Goal: Information Seeking & Learning: Check status

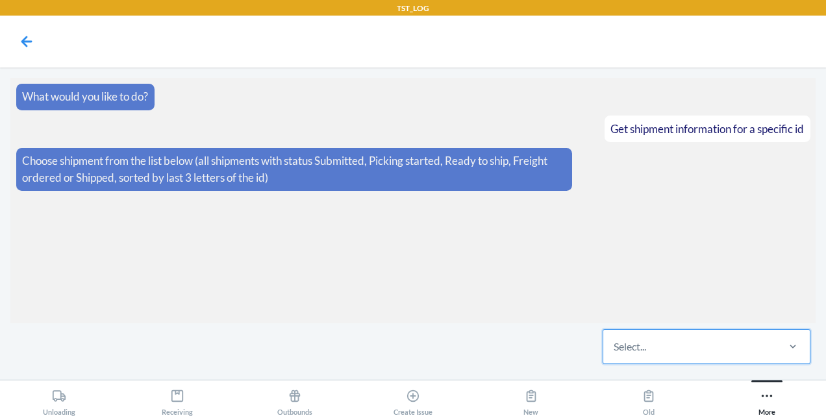
click at [611, 342] on div "Select..." at bounding box center [690, 347] width 173 height 34
click at [614, 342] on input "0 results available. Select is focused ,type to refine list, press Down to open…" at bounding box center [614, 347] width 1 height 16
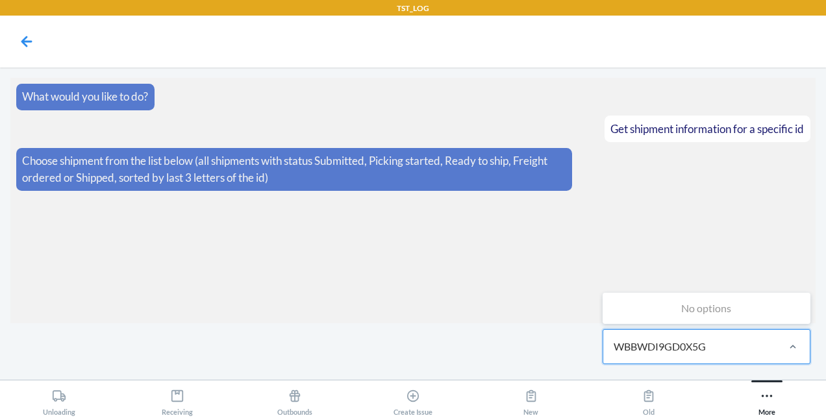
type input "WBBWDI9GD0X5G"
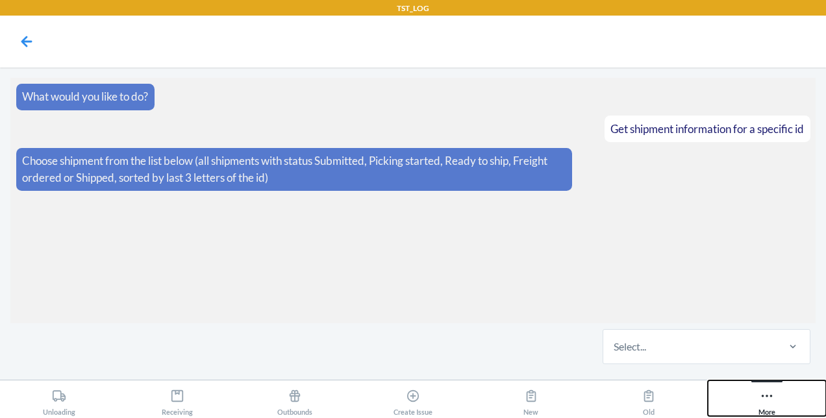
click at [767, 402] on icon at bounding box center [767, 396] width 14 height 14
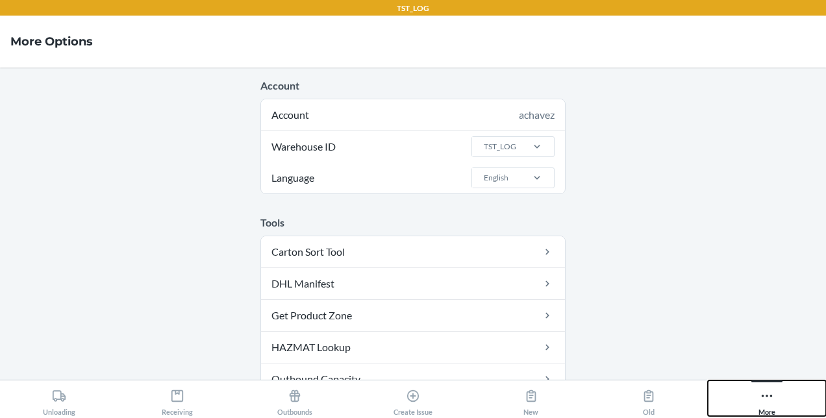
scroll to position [273, 0]
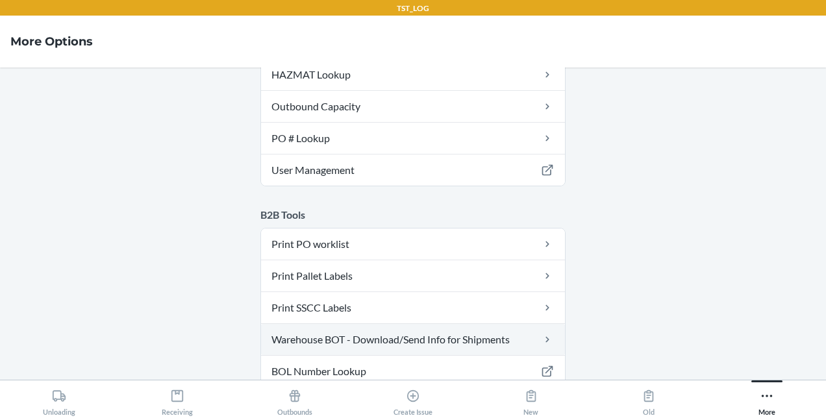
click at [470, 331] on link "Warehouse BOT - Download/Send Info for Shipments" at bounding box center [413, 339] width 304 height 31
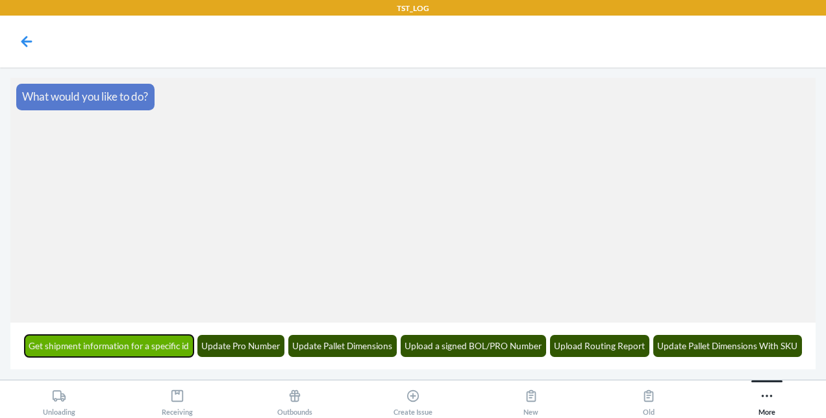
drag, startPoint x: 155, startPoint y: 353, endPoint x: 114, endPoint y: 346, distance: 41.6
click at [114, 346] on button "Get shipment information for a specific id" at bounding box center [110, 346] width 170 height 22
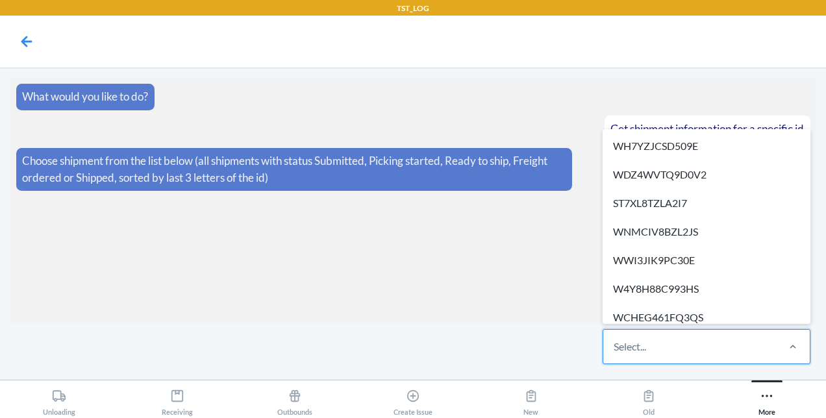
click at [628, 348] on div "Select..." at bounding box center [630, 347] width 32 height 16
click at [615, 348] on input "option WH7YZJCSD509E focused, 1 of 58. 58 results available. Use Up and Down to…" at bounding box center [614, 347] width 1 height 16
paste input "WBBWDI9GD0X5G"
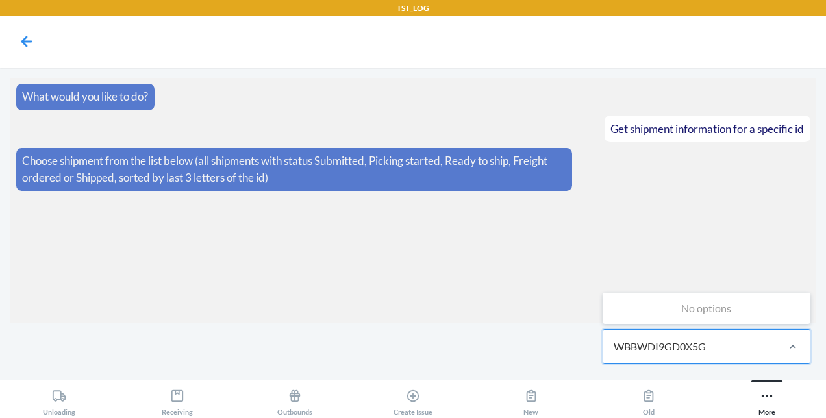
type input "WBBWDI9GD0X5G"
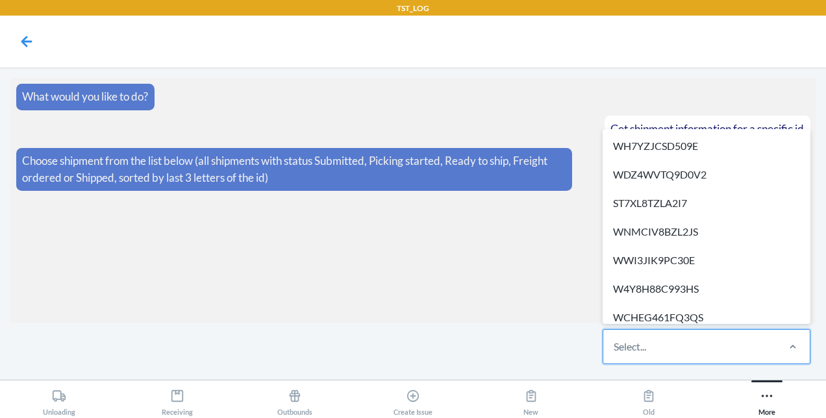
click at [614, 340] on div "Select..." at bounding box center [630, 347] width 32 height 16
click at [614, 340] on input "option WH7YZJCSD509E focused, 1 of 58. 58 results available. Use Up and Down to…" at bounding box center [614, 347] width 1 height 16
paste input "WT5MT1Y3FR1HB"
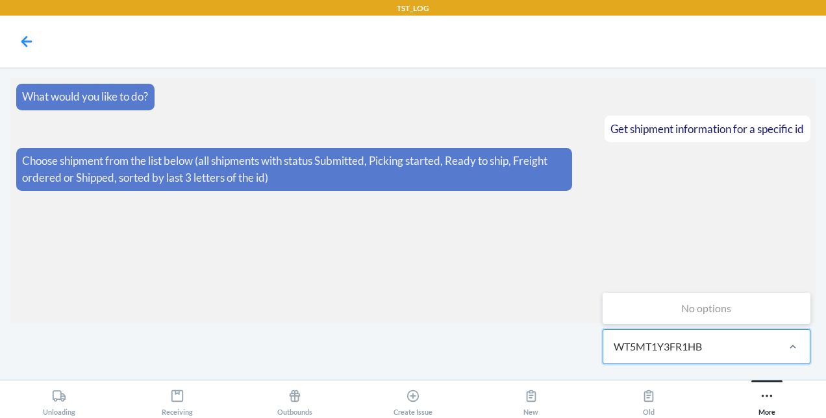
type input "WT5MT1Y3FR1HB"
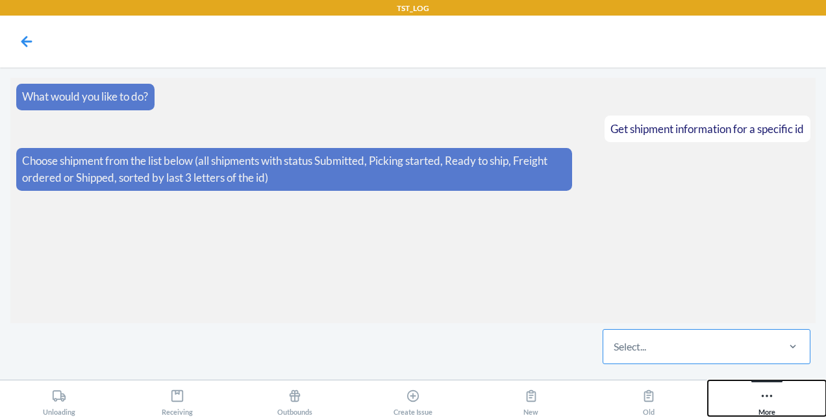
click at [774, 407] on div "More" at bounding box center [767, 400] width 17 height 32
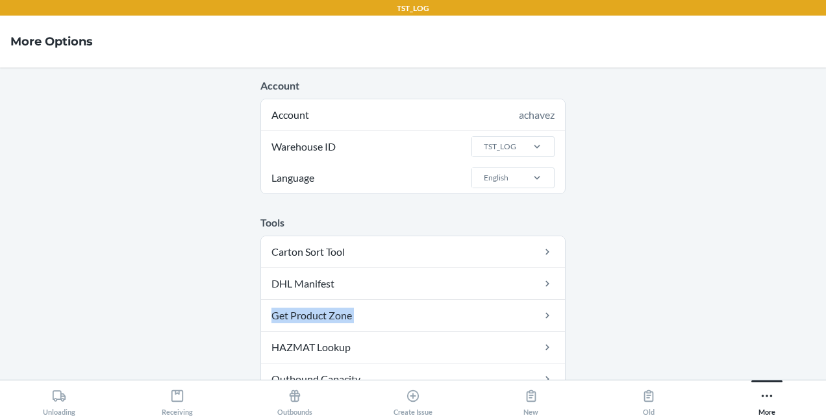
drag, startPoint x: 191, startPoint y: 339, endPoint x: 695, endPoint y: 294, distance: 505.5
click at [695, 294] on main "Account Account achavez Warehouse ID TST_LOG Language English Tools Carton Sort…" at bounding box center [413, 224] width 826 height 313
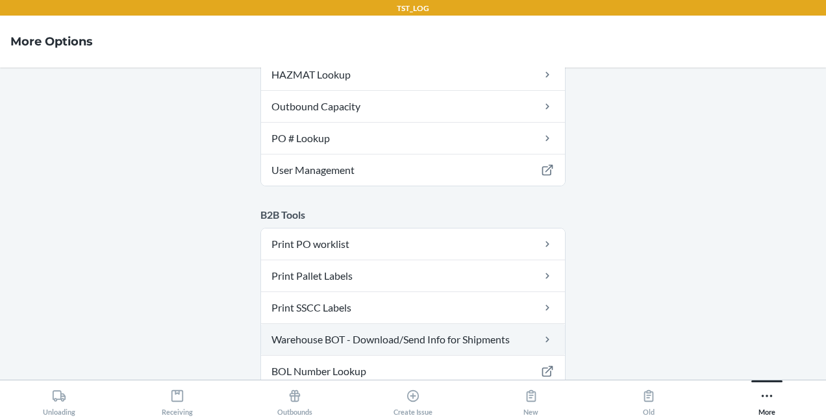
click at [361, 337] on link "Warehouse BOT - Download/Send Info for Shipments" at bounding box center [413, 339] width 304 height 31
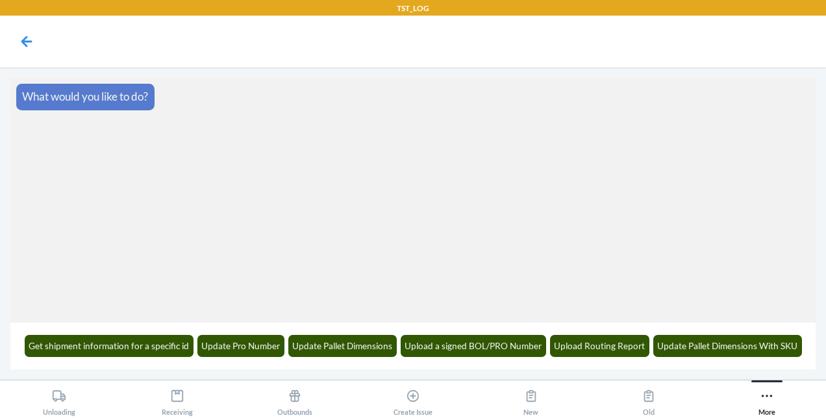
drag, startPoint x: 420, startPoint y: 321, endPoint x: 173, endPoint y: 301, distance: 247.7
click at [173, 301] on section "What would you like to do?" at bounding box center [413, 200] width 806 height 245
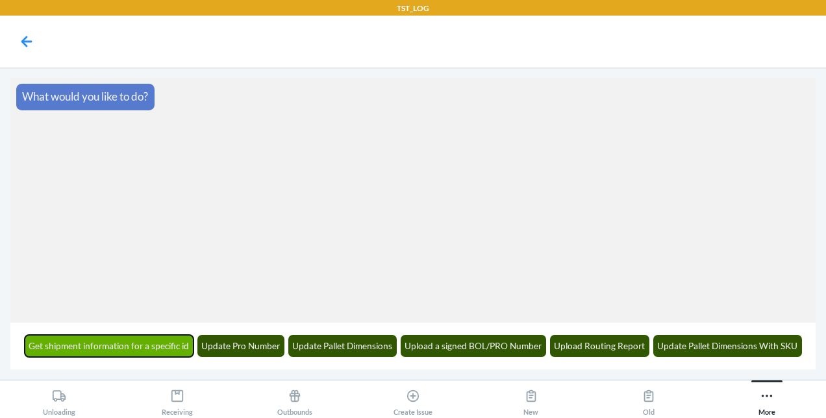
click at [122, 337] on button "Get shipment information for a specific id" at bounding box center [110, 346] width 170 height 22
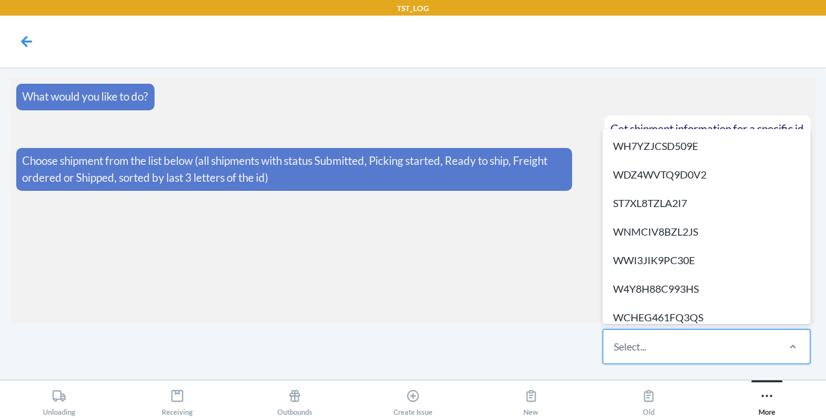
click at [622, 346] on div "Select..." at bounding box center [630, 347] width 32 height 16
click at [615, 346] on input "option WH7YZJCSD509E focused, 1 of 58. 58 results available. Use Up and Down to…" at bounding box center [614, 347] width 1 height 16
paste input "WT5MT1Y3FR1HB"
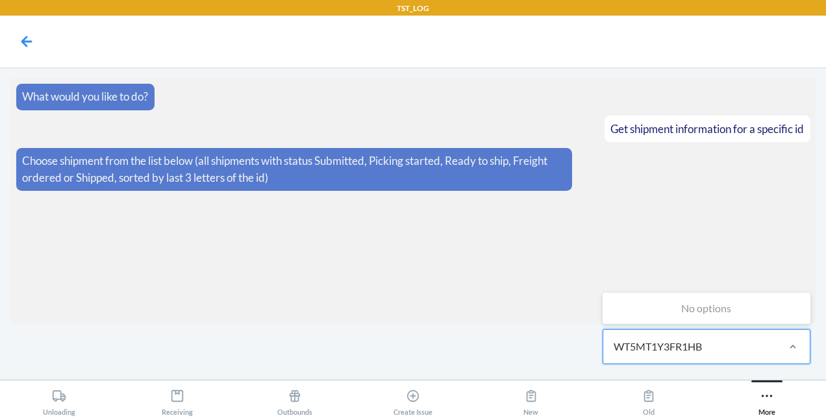
type input "WT5MT1Y3FR1HB"
type input "r1hb"
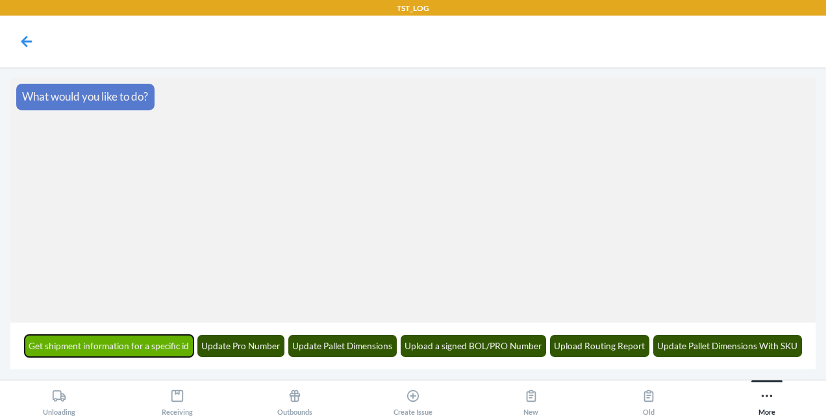
click at [82, 341] on button "Get shipment information for a specific id" at bounding box center [110, 346] width 170 height 22
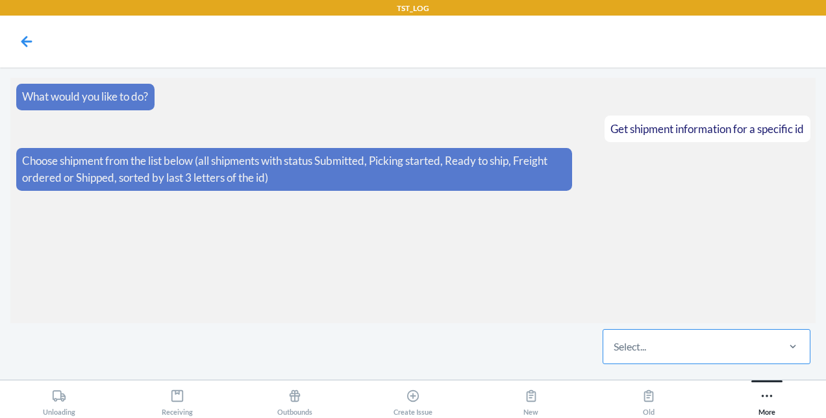
click at [674, 351] on div "Select..." at bounding box center [690, 347] width 173 height 34
click at [615, 351] on input "Select..." at bounding box center [614, 347] width 1 height 16
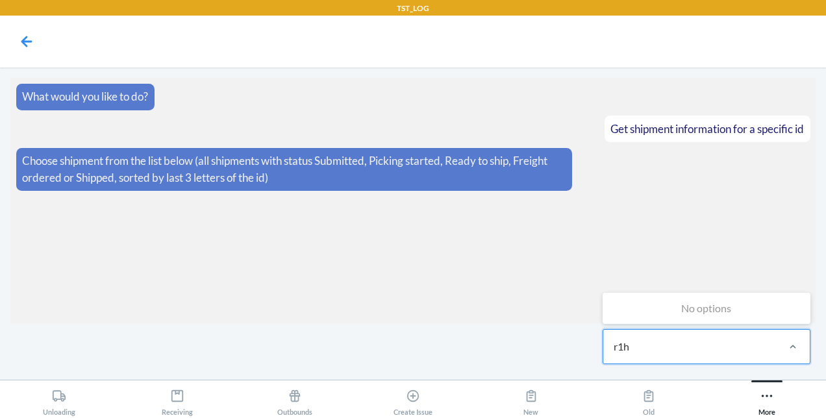
type input "r1hb"
click at [674, 351] on div "Select..." at bounding box center [690, 347] width 173 height 34
click at [615, 351] on input "0 results available. Select is focused ,type to refine list, press Down to open…" at bounding box center [614, 347] width 1 height 16
type input "r"
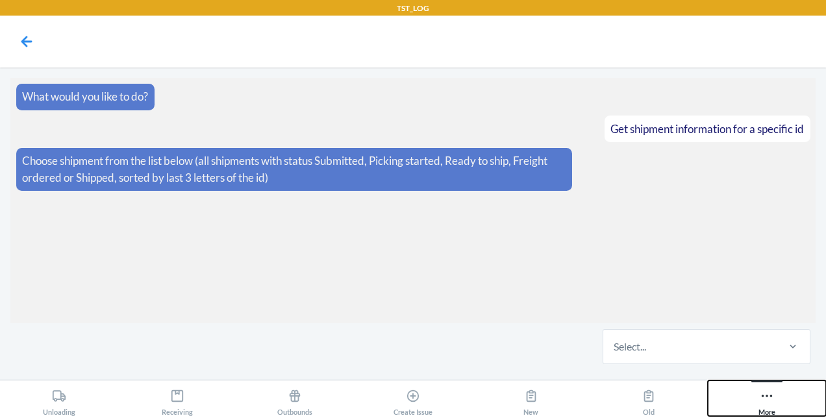
click at [765, 403] on div "More" at bounding box center [767, 400] width 17 height 32
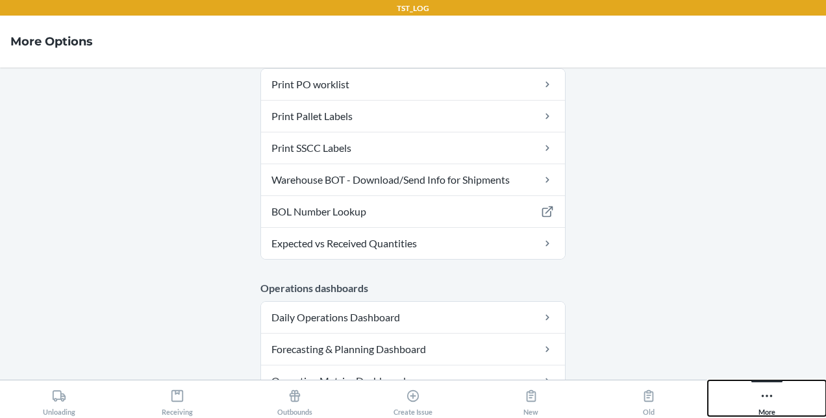
scroll to position [431, 0]
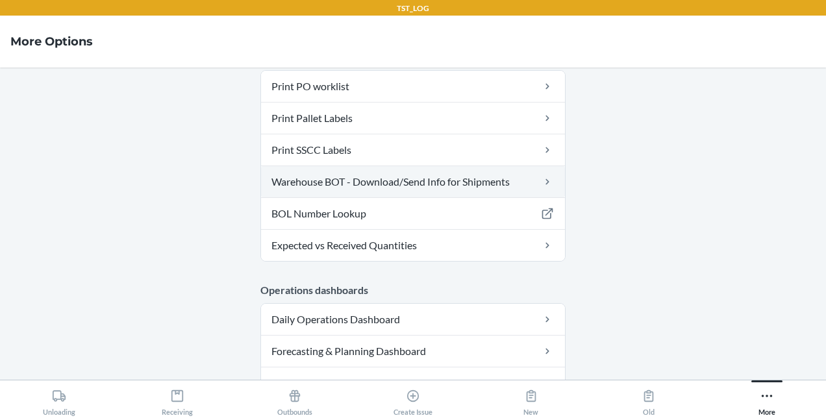
click at [472, 177] on link "Warehouse BOT - Download/Send Info for Shipments" at bounding box center [413, 181] width 304 height 31
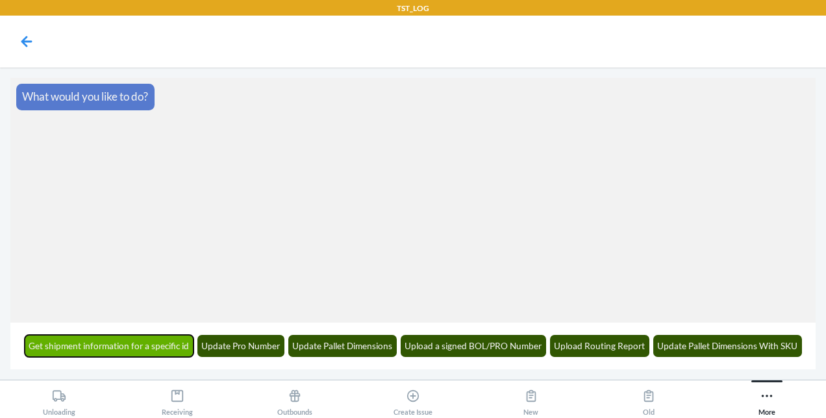
click at [125, 341] on button "Get shipment information for a specific id" at bounding box center [110, 346] width 170 height 22
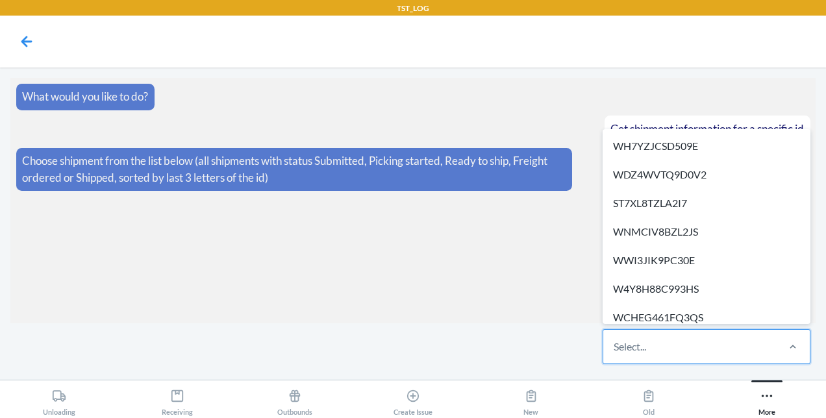
click at [691, 339] on div "Select..." at bounding box center [690, 347] width 173 height 34
click at [615, 339] on input "option WH7YZJCSD509E focused, 1 of 58. 58 results available. Use Up and Down to…" at bounding box center [614, 347] width 1 height 16
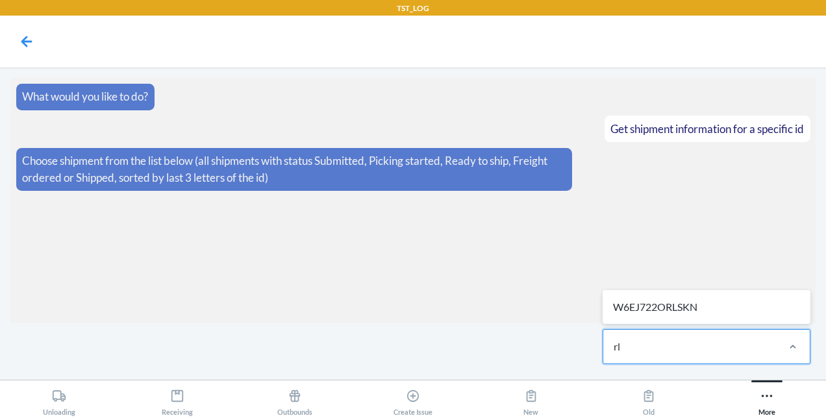
type input "r"
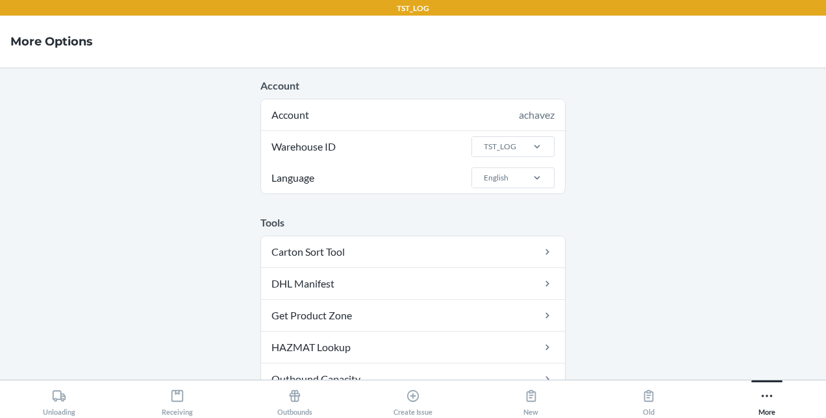
scroll to position [273, 0]
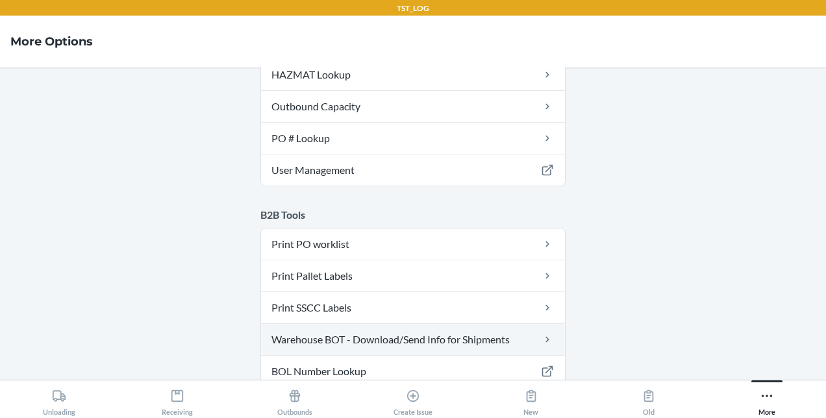
drag, startPoint x: 487, startPoint y: 330, endPoint x: 455, endPoint y: 337, distance: 32.5
click at [455, 337] on link "Warehouse BOT - Download/Send Info for Shipments" at bounding box center [413, 339] width 304 height 31
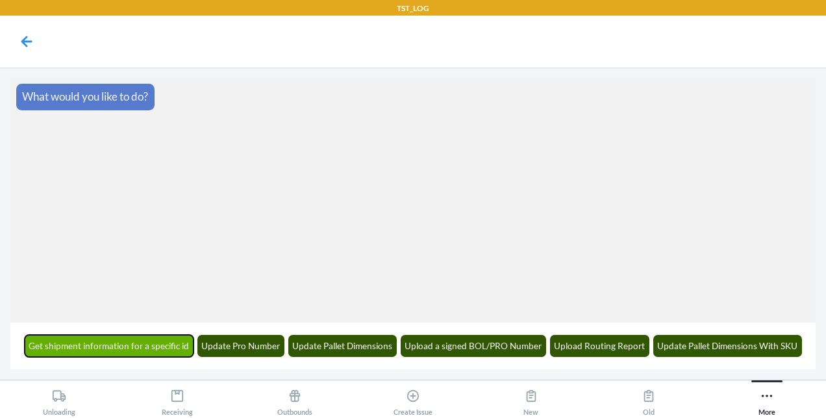
click at [97, 347] on button "Get shipment information for a specific id" at bounding box center [110, 346] width 170 height 22
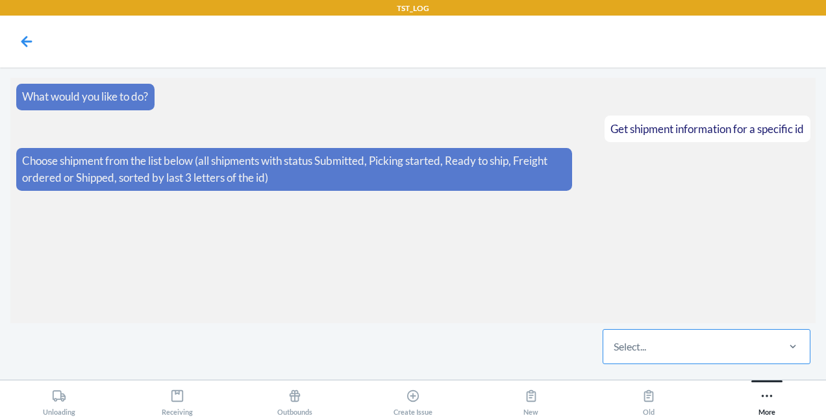
click at [628, 356] on div "Select..." at bounding box center [690, 347] width 173 height 34
click at [615, 355] on input "Select..." at bounding box center [614, 347] width 1 height 16
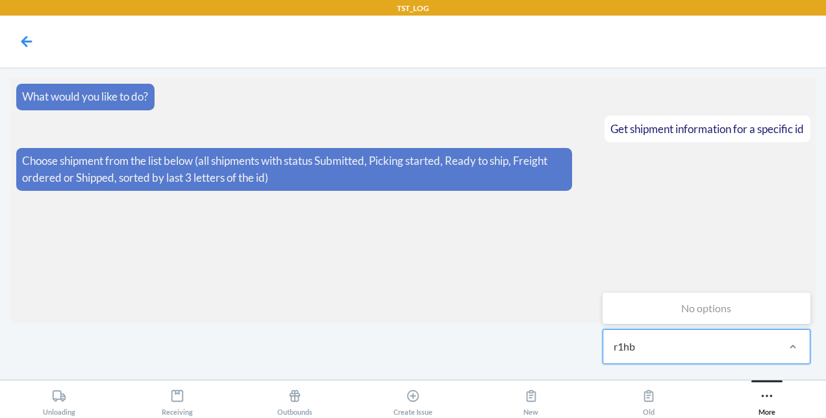
type input "r1hb"
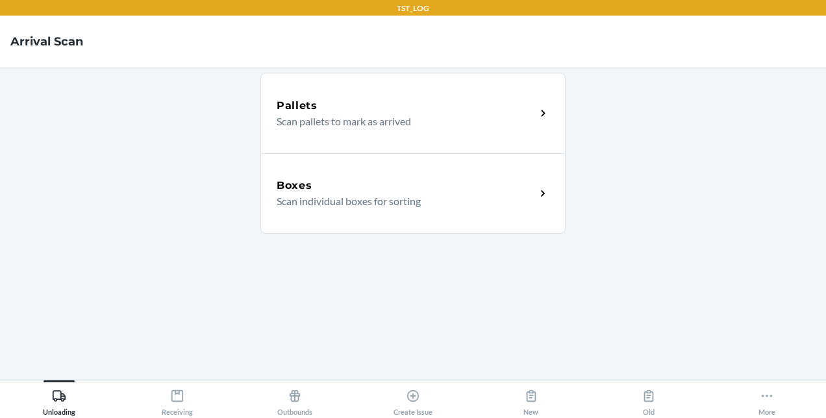
click at [405, 112] on div "Pallets" at bounding box center [406, 106] width 259 height 16
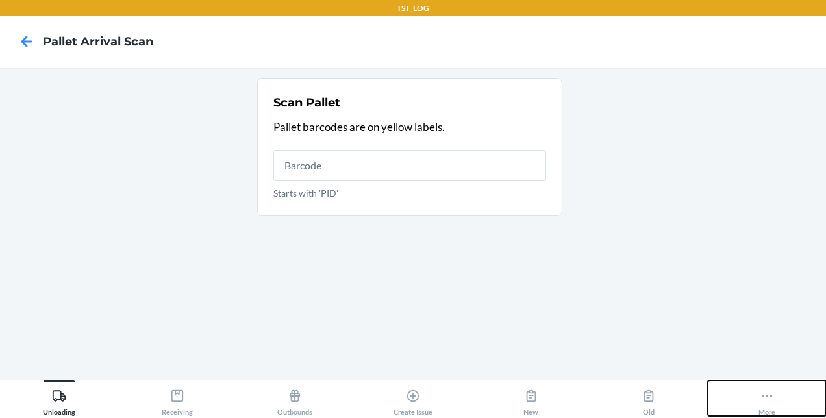
click at [765, 403] on div "More" at bounding box center [767, 400] width 17 height 32
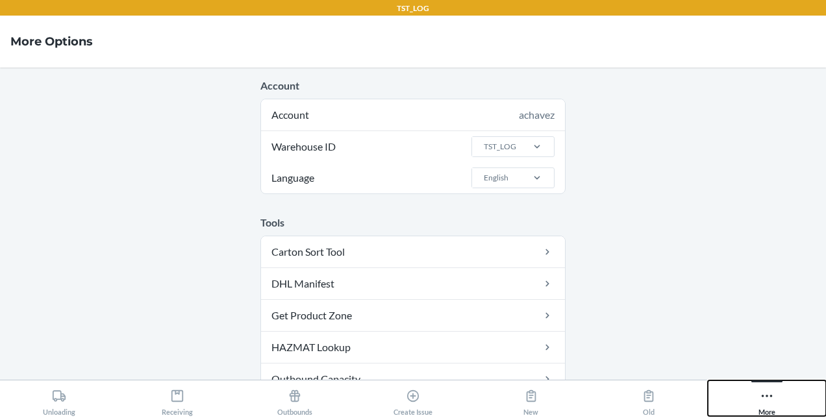
scroll to position [273, 0]
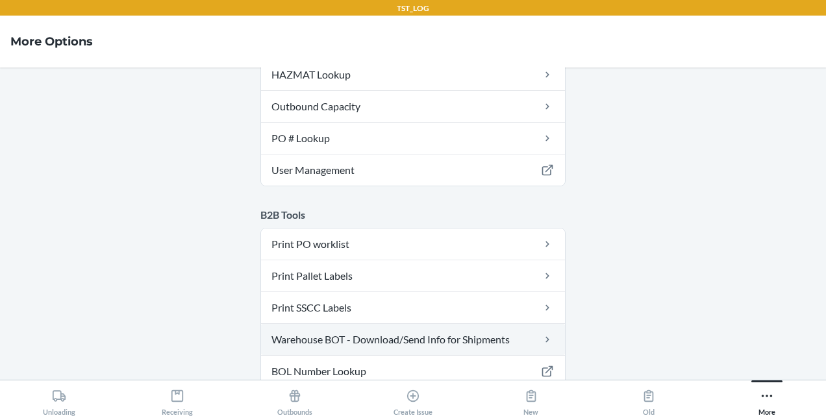
drag, startPoint x: 515, startPoint y: 344, endPoint x: 472, endPoint y: 335, distance: 43.8
click at [472, 335] on link "Warehouse BOT - Download/Send Info for Shipments" at bounding box center [413, 339] width 304 height 31
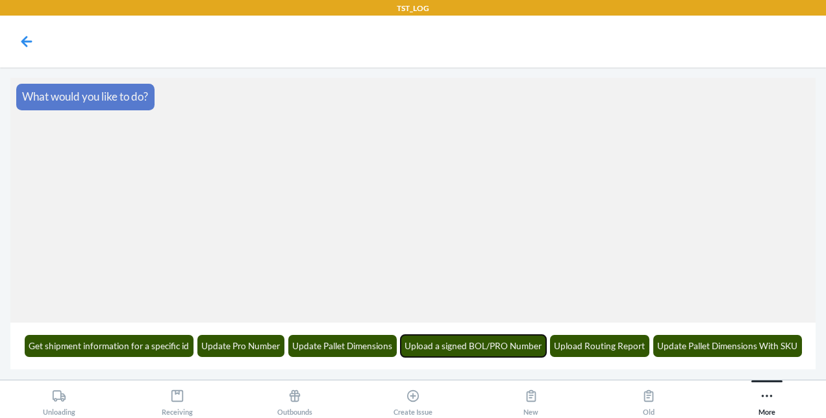
click at [472, 335] on button "Upload a signed BOL/PRO Number" at bounding box center [474, 346] width 146 height 22
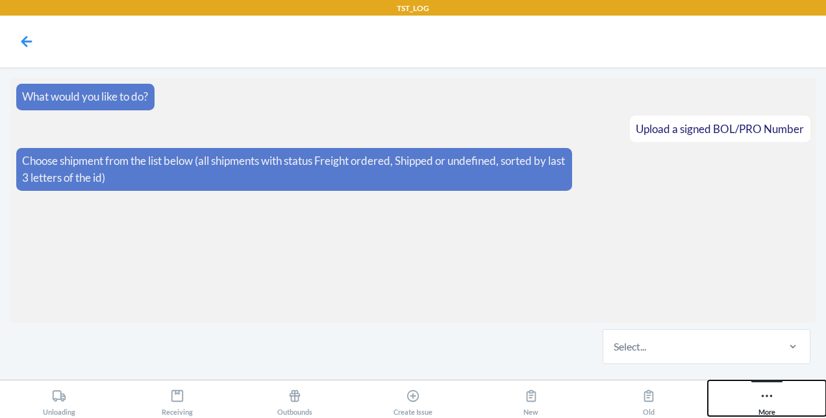
click at [762, 394] on icon at bounding box center [767, 396] width 14 height 14
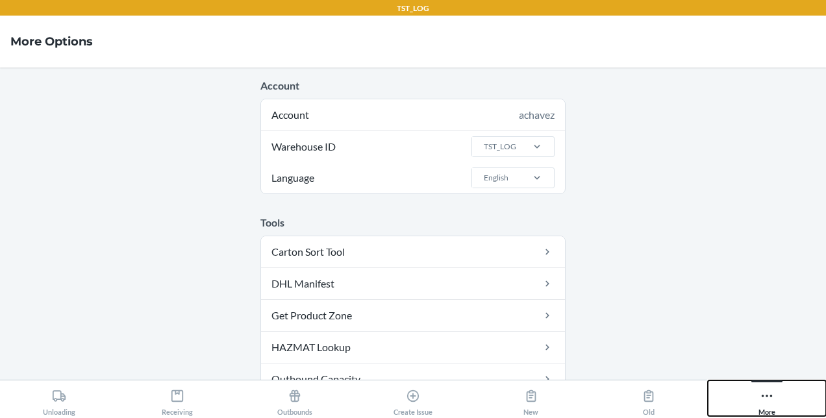
scroll to position [273, 0]
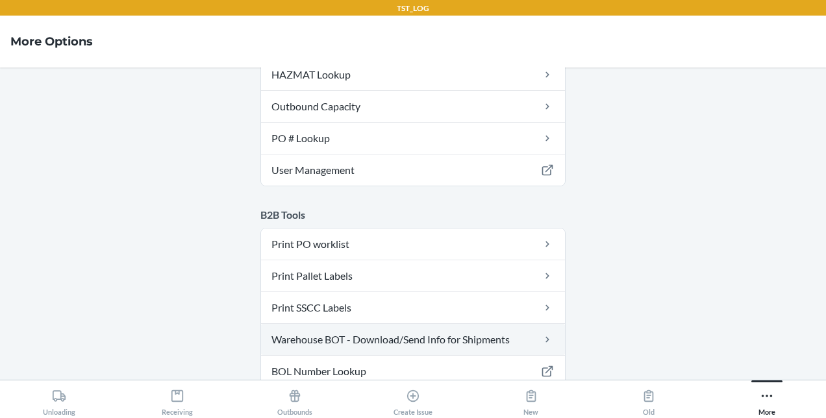
click at [487, 336] on link "Warehouse BOT - Download/Send Info for Shipments" at bounding box center [413, 339] width 304 height 31
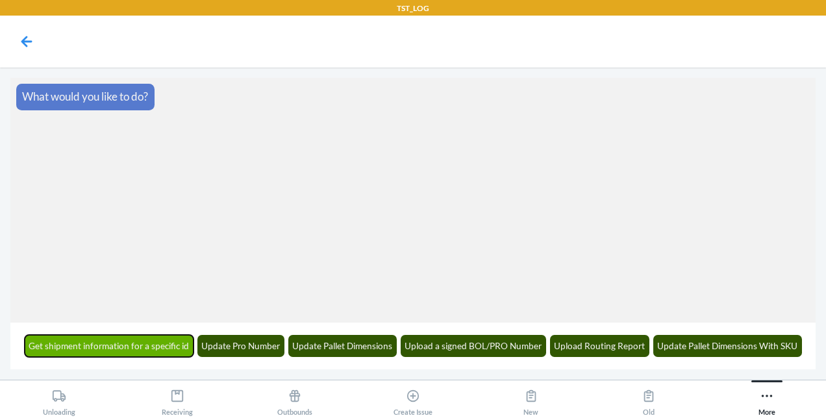
click at [156, 340] on button "Get shipment information for a specific id" at bounding box center [110, 346] width 170 height 22
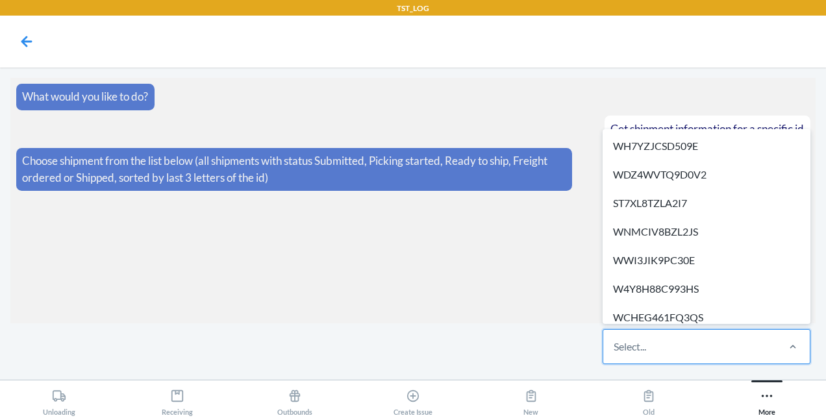
click at [624, 351] on div "Select..." at bounding box center [630, 347] width 32 height 16
click at [615, 351] on input "option WH7YZJCSD509E focused, 1 of 58. 58 results available. Use Up and Down to…" at bounding box center [614, 347] width 1 height 16
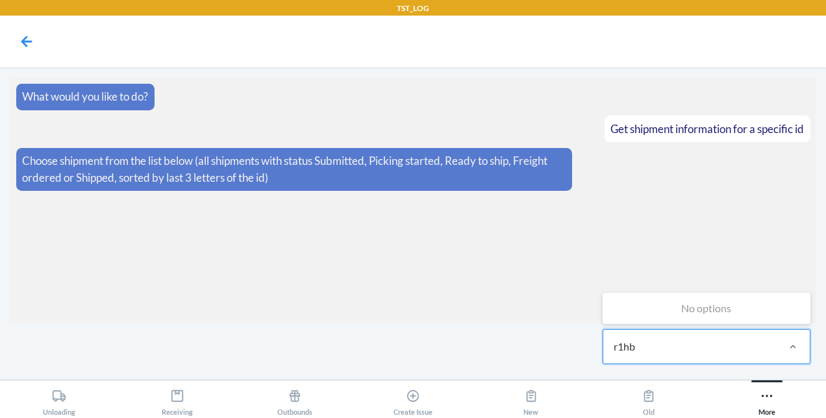
type input "r1hb"
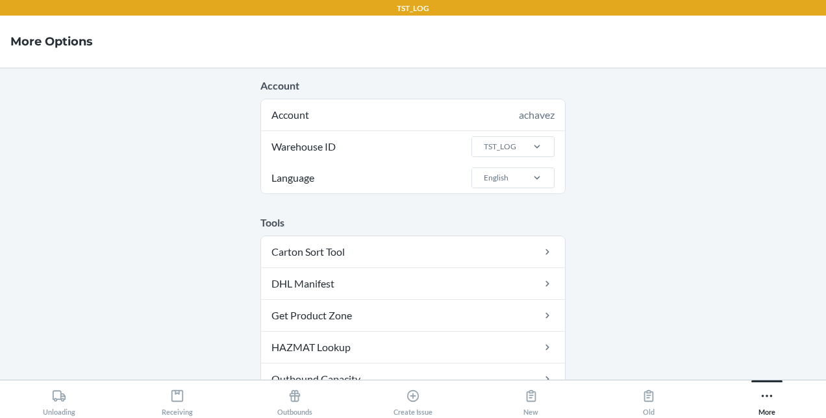
scroll to position [273, 0]
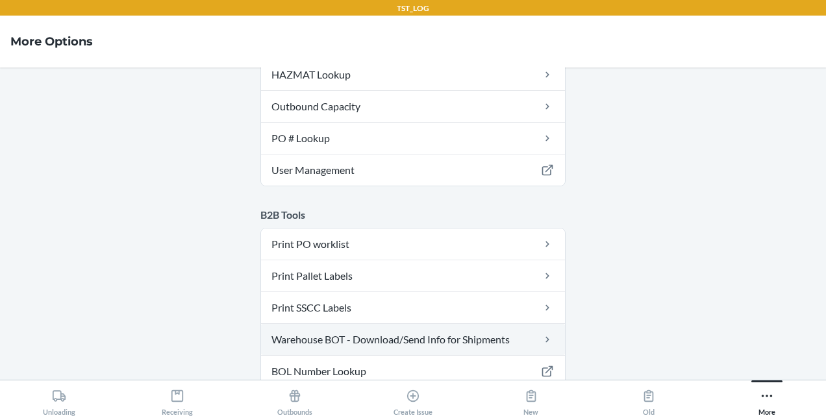
click at [495, 337] on link "Warehouse BOT - Download/Send Info for Shipments" at bounding box center [413, 339] width 304 height 31
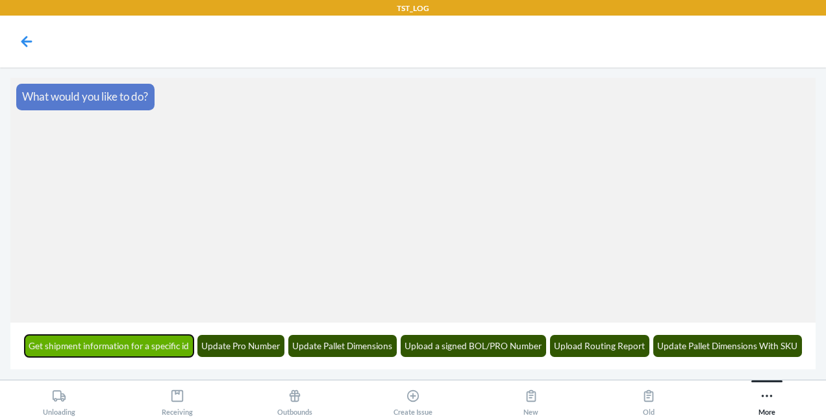
click at [117, 342] on button "Get shipment information for a specific id" at bounding box center [110, 346] width 170 height 22
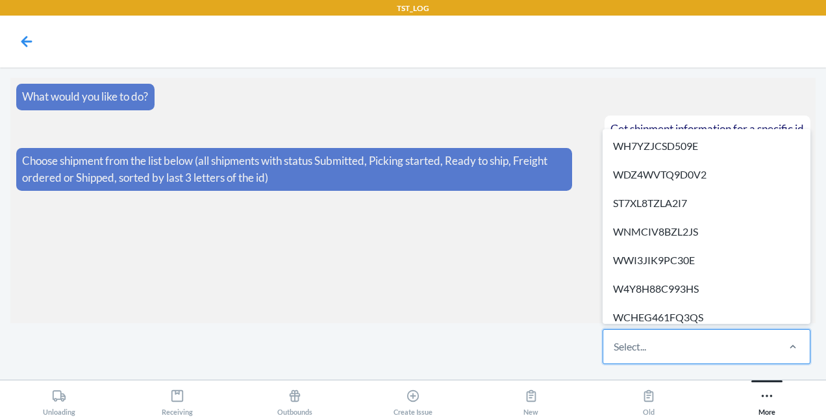
click at [676, 355] on div "Select..." at bounding box center [690, 347] width 173 height 34
click at [615, 355] on input "option WH7YZJCSD509E focused, 1 of 58. 58 results available. Use Up and Down to…" at bounding box center [614, 347] width 1 height 16
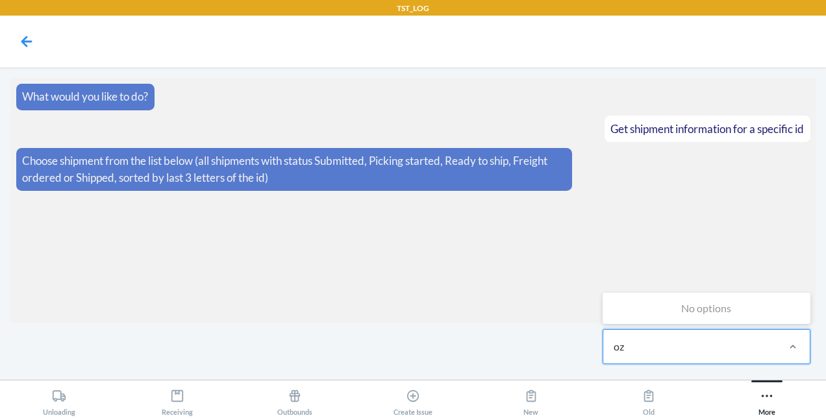
type input "o"
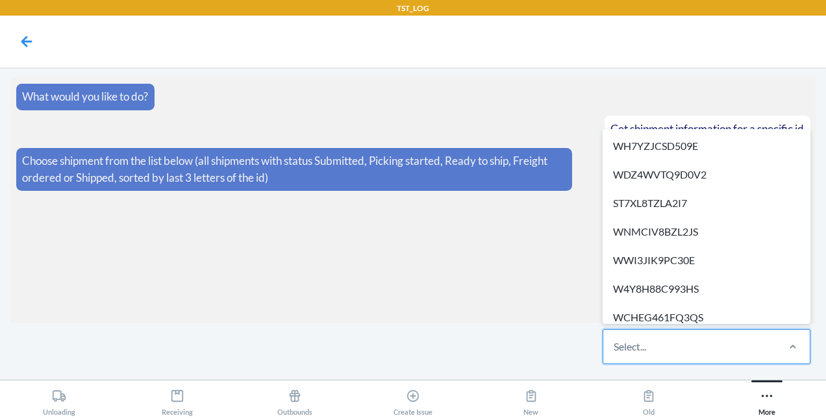
type input "o"
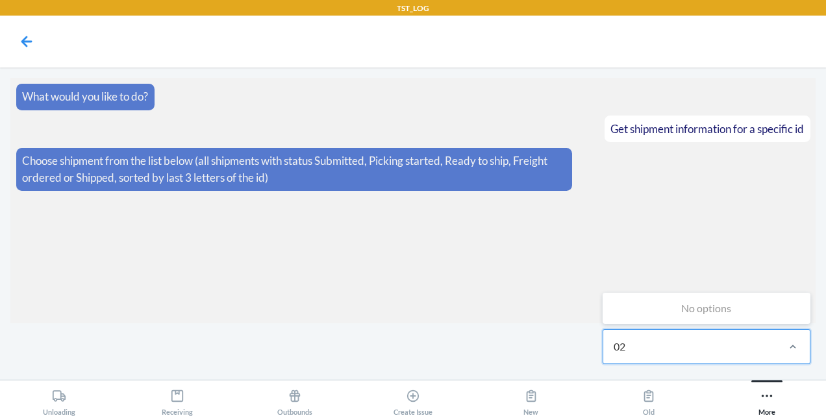
type input "0"
